Goal: Information Seeking & Learning: Understand process/instructions

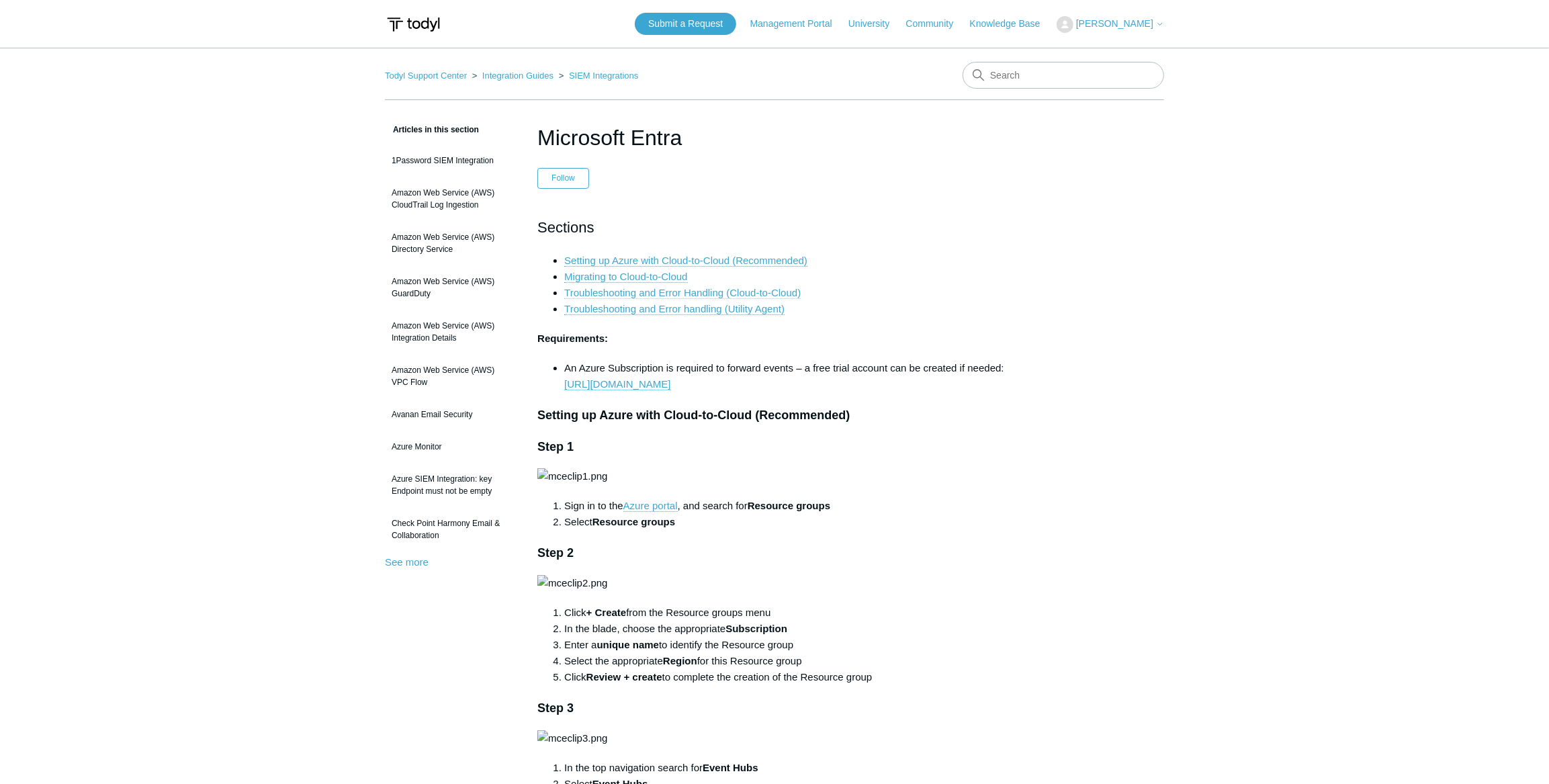
click at [659, 292] on link "Troubleshooting and Error Handling (Cloud-to-Cloud)" at bounding box center [683, 293] width 237 height 12
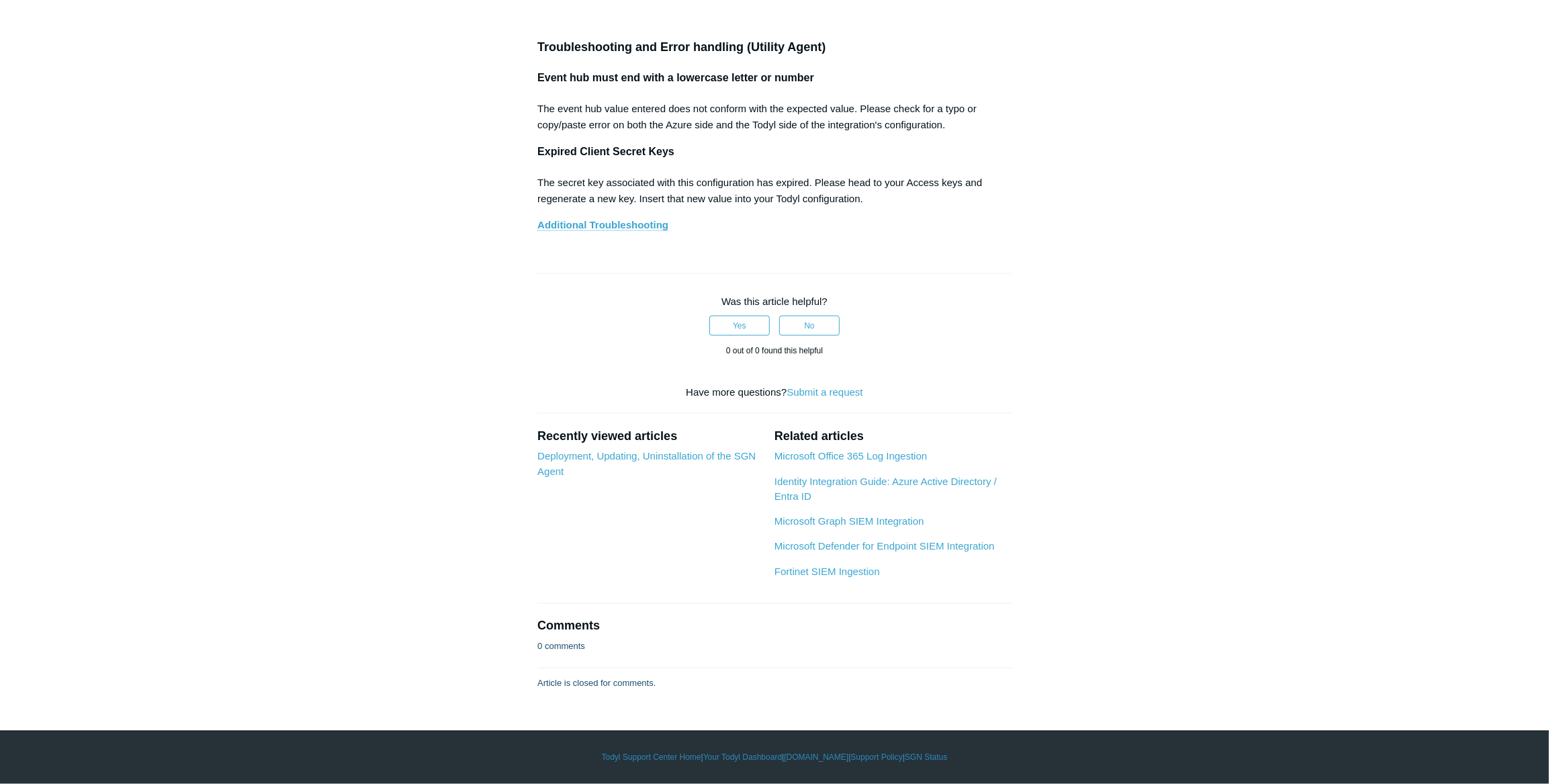
scroll to position [9112, 0]
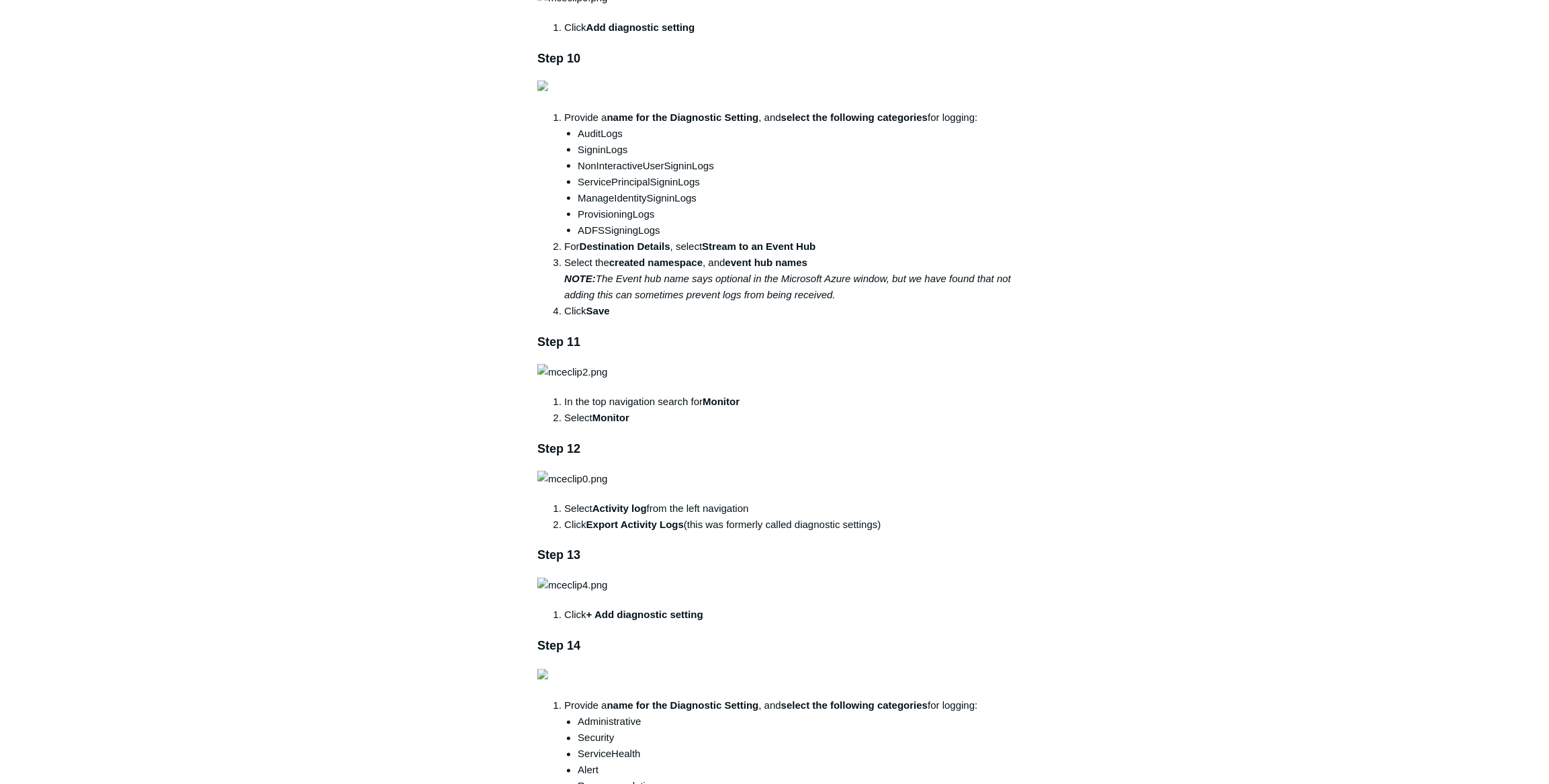
scroll to position [1539, 0]
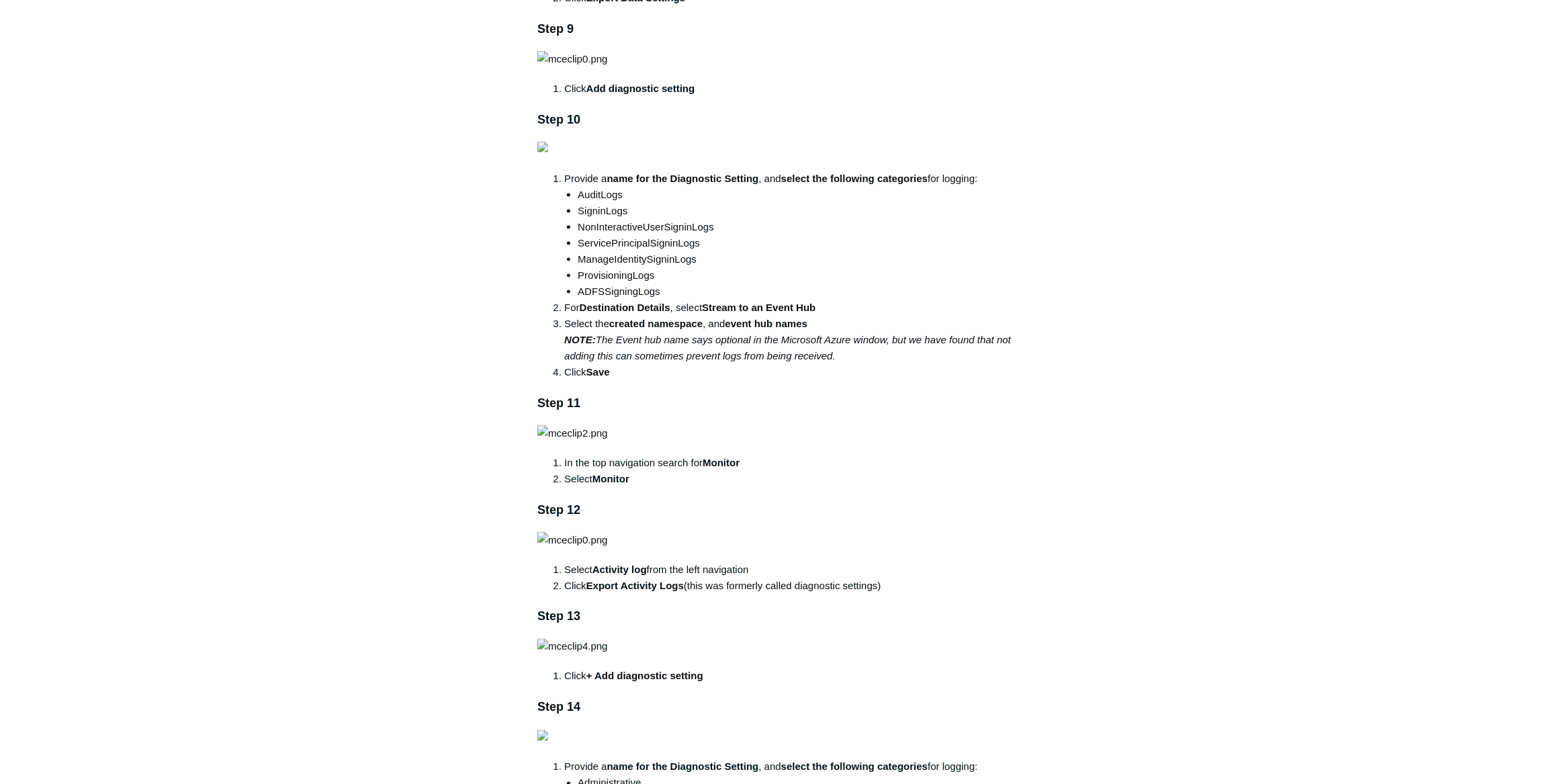
drag, startPoint x: 371, startPoint y: 60, endPoint x: 371, endPoint y: 67, distance: 7.0
